Goal: Find specific page/section: Find specific page/section

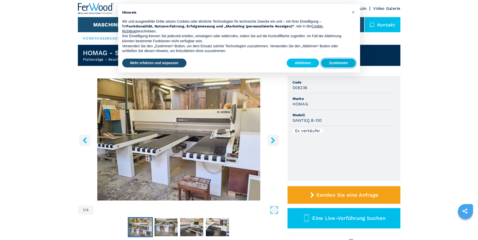
click at [333, 61] on button "Zustimmen" at bounding box center [338, 63] width 35 height 9
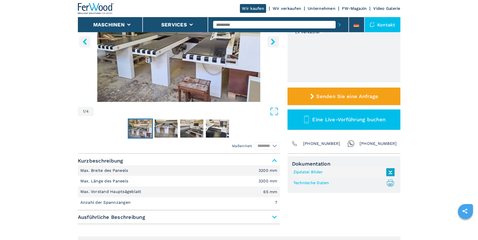
scroll to position [151, 0]
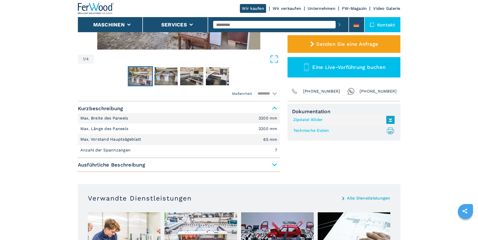
click at [127, 166] on span "Ausführliche Beschreibung" at bounding box center [179, 165] width 202 height 9
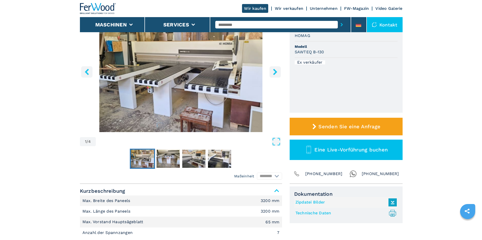
scroll to position [0, 0]
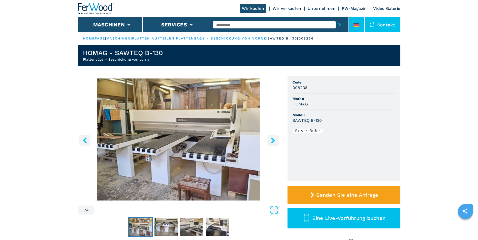
click at [358, 28] on div at bounding box center [357, 26] width 6 height 6
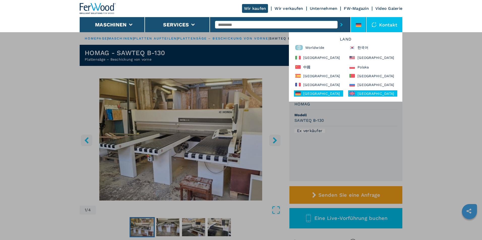
click at [361, 92] on div "United Kingdom" at bounding box center [372, 93] width 49 height 6
